Goal: Task Accomplishment & Management: Use online tool/utility

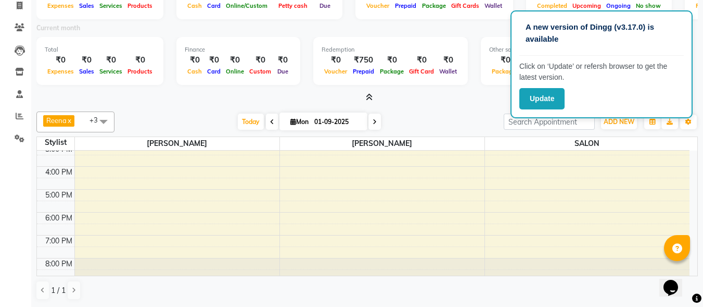
scroll to position [115, 0]
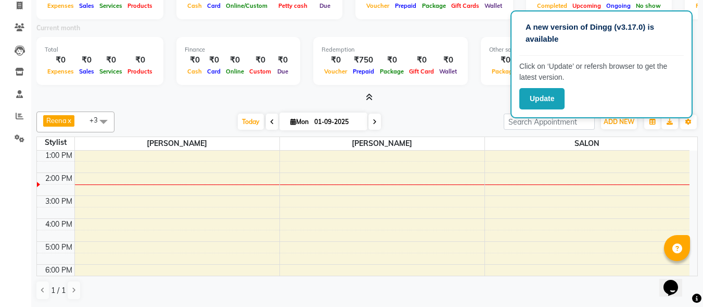
click at [130, 124] on div "[DATE] [DATE]" at bounding box center [309, 122] width 379 height 16
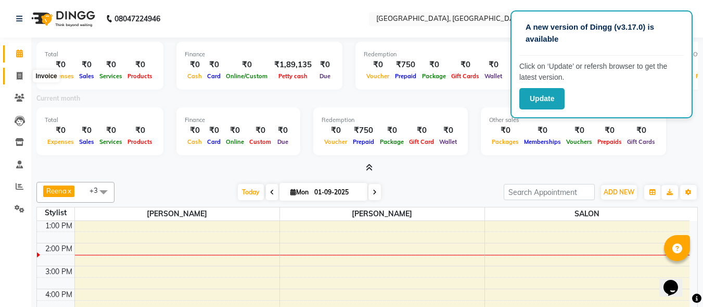
click at [21, 79] on icon at bounding box center [20, 76] width 6 height 8
select select "service"
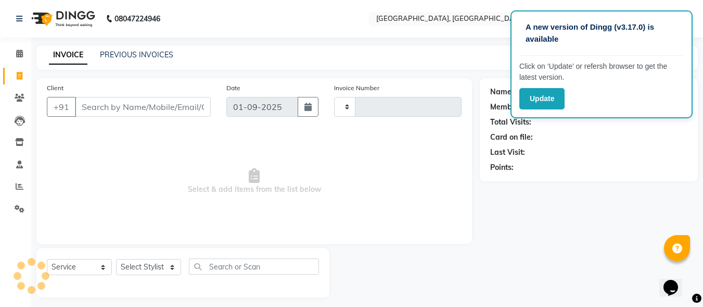
scroll to position [5, 0]
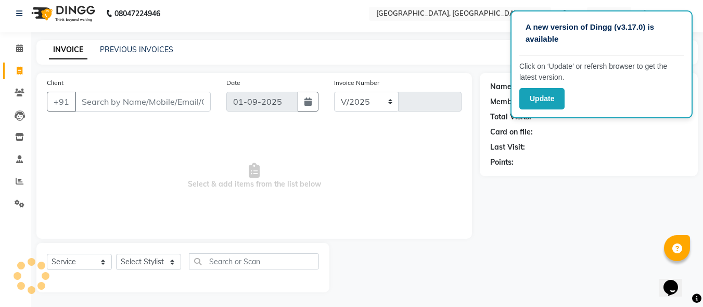
select select "5370"
type input "1068"
click at [154, 57] on div "INVOICE PREVIOUS INVOICES Create New Save" at bounding box center [367, 52] width 662 height 24
click at [153, 49] on link "PREVIOUS INVOICES" at bounding box center [136, 49] width 73 height 9
